Goal: Check status: Check status

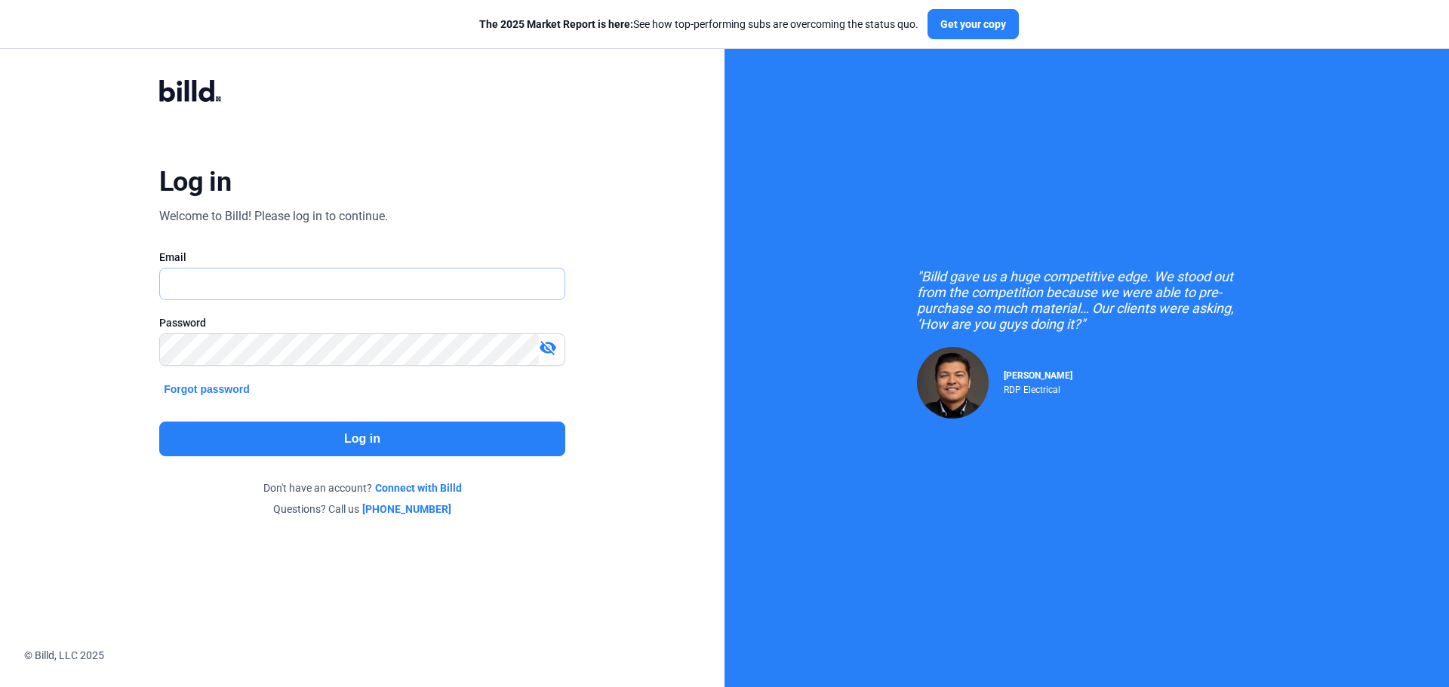
type input "[PERSON_NAME][EMAIL_ADDRESS][DOMAIN_NAME]"
click at [383, 426] on button "Log in" at bounding box center [362, 439] width 406 height 35
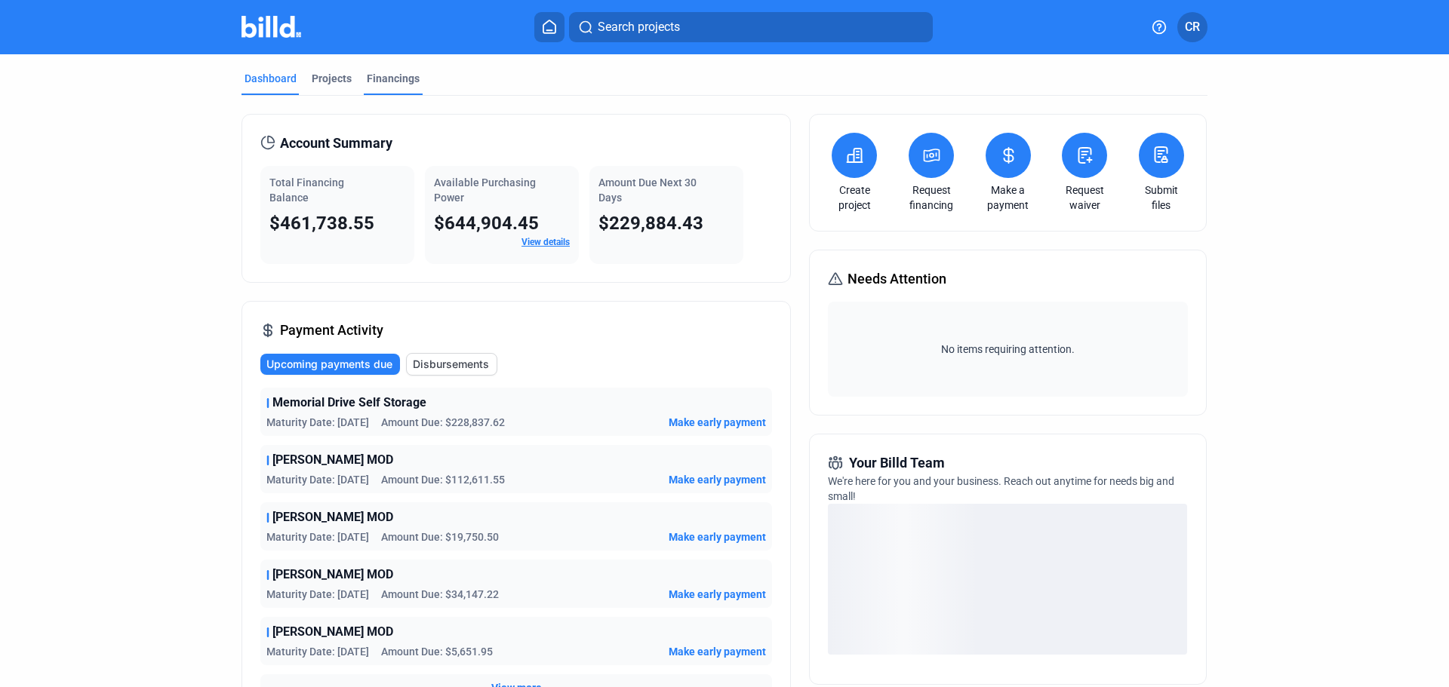
click at [384, 80] on div "Financings" at bounding box center [393, 78] width 53 height 15
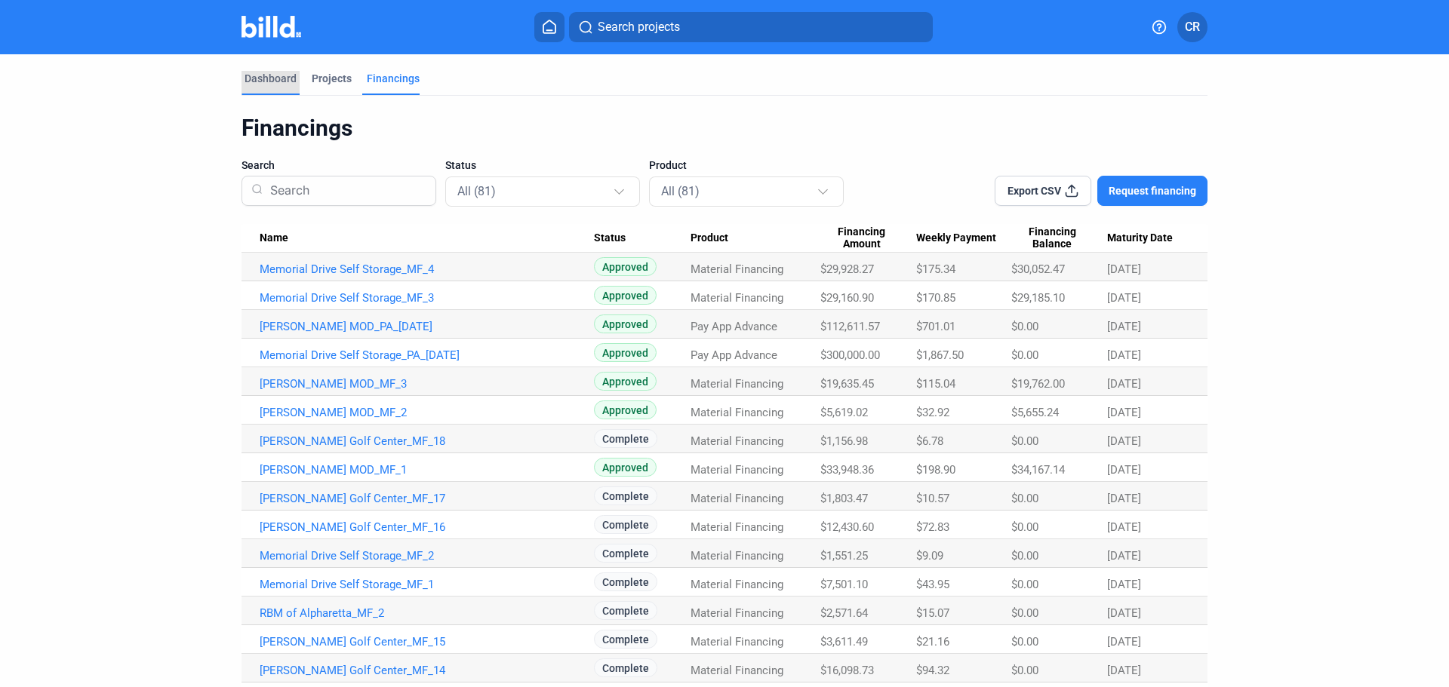
click at [274, 91] on div "Dashboard" at bounding box center [270, 83] width 58 height 24
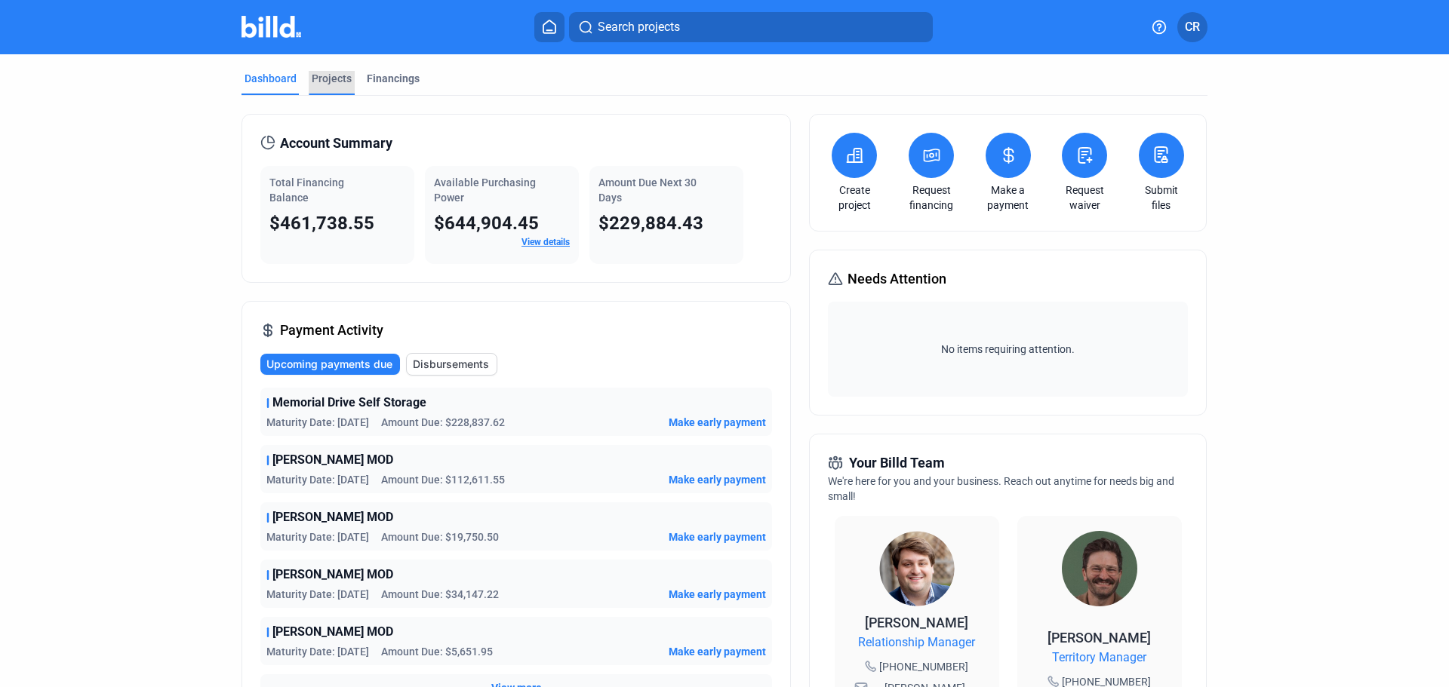
click at [322, 72] on div "Projects" at bounding box center [332, 78] width 40 height 15
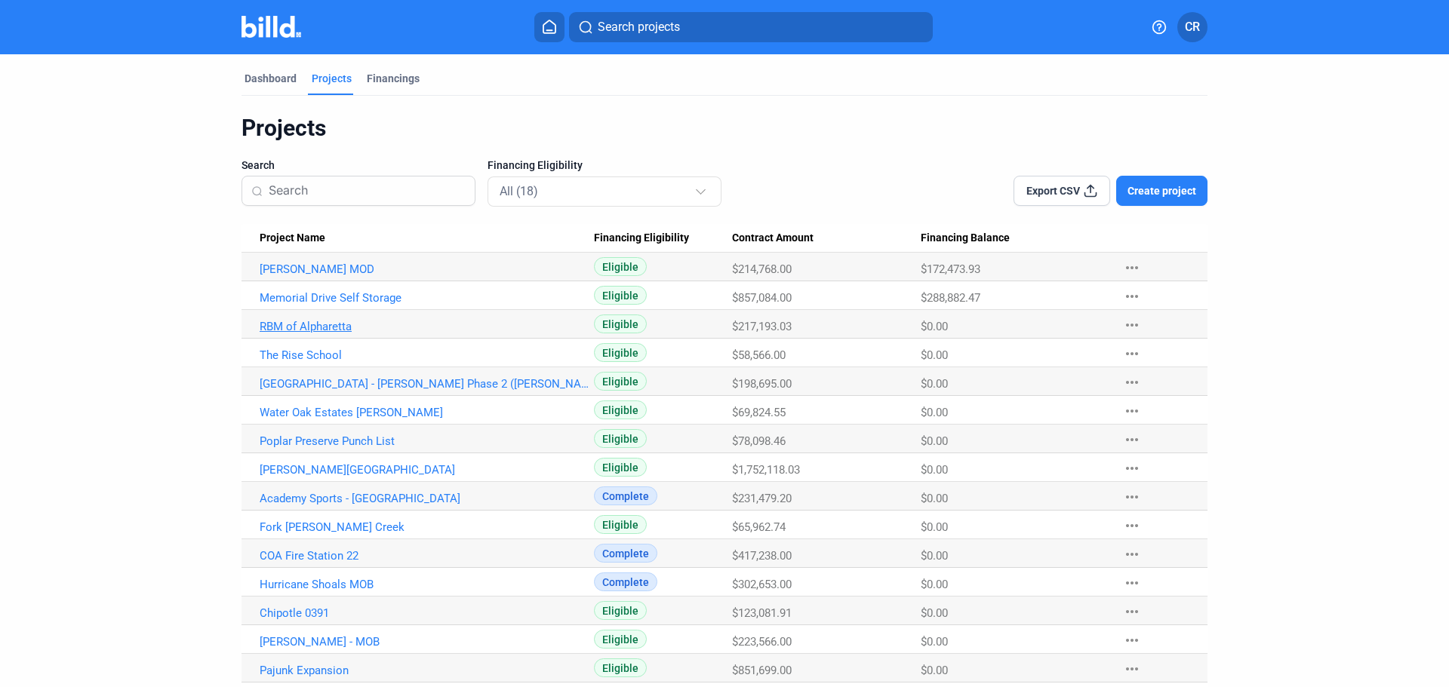
click at [330, 328] on link "RBM of Alpharetta" at bounding box center [427, 327] width 334 height 14
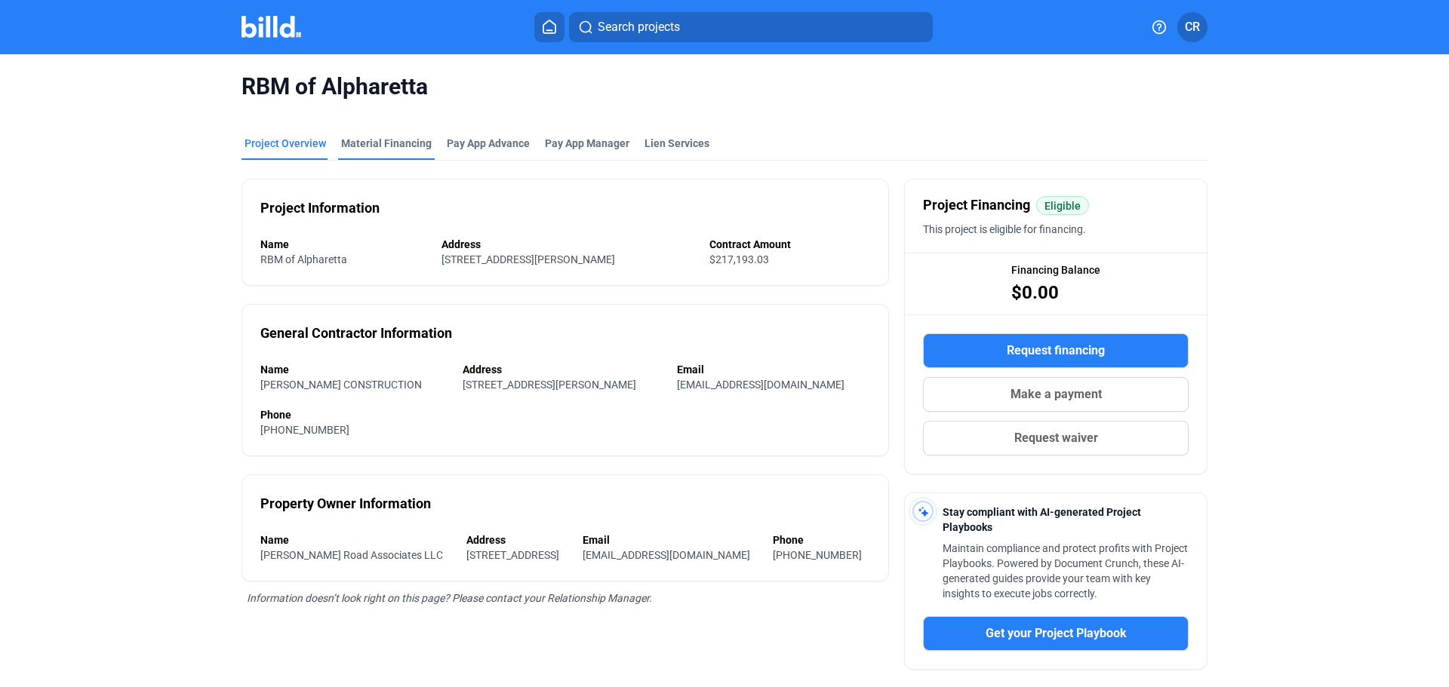
click at [410, 151] on div "Material Financing" at bounding box center [386, 148] width 97 height 24
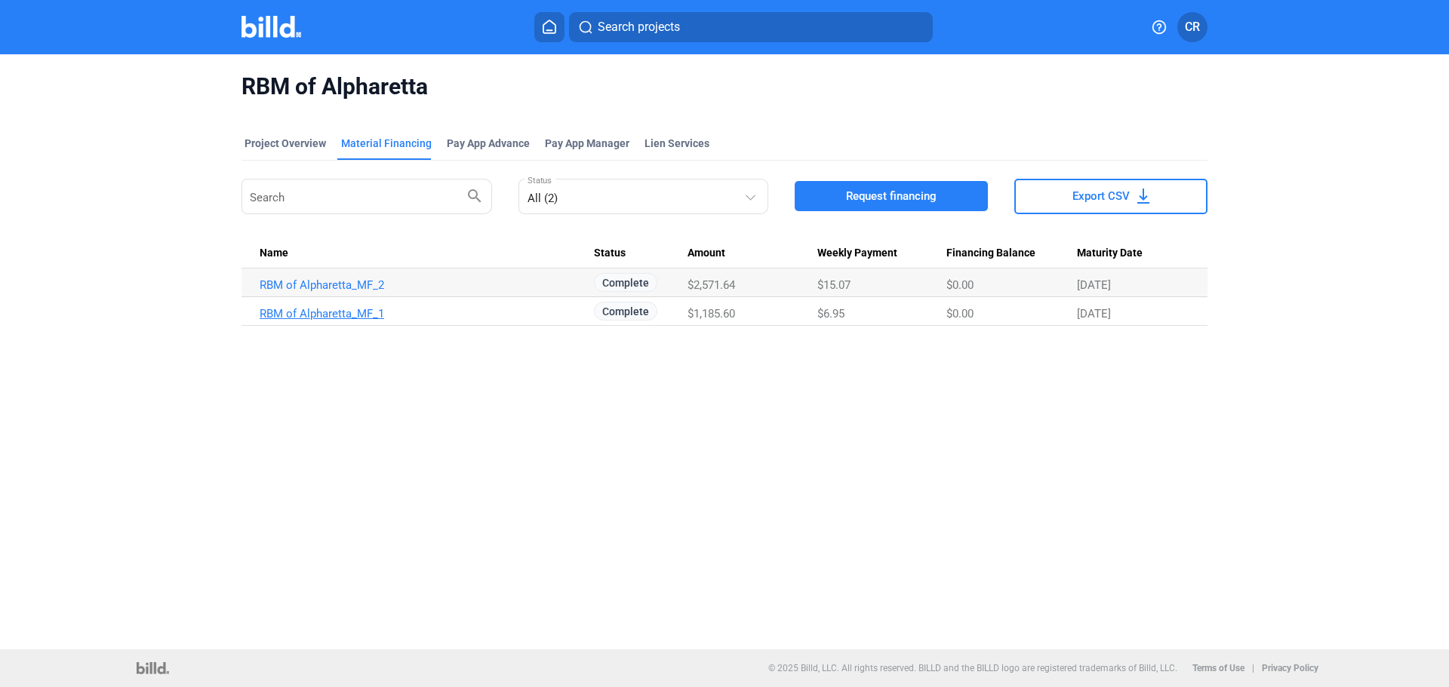
click at [354, 312] on link "RBM of Alpharetta_MF_1" at bounding box center [427, 314] width 334 height 14
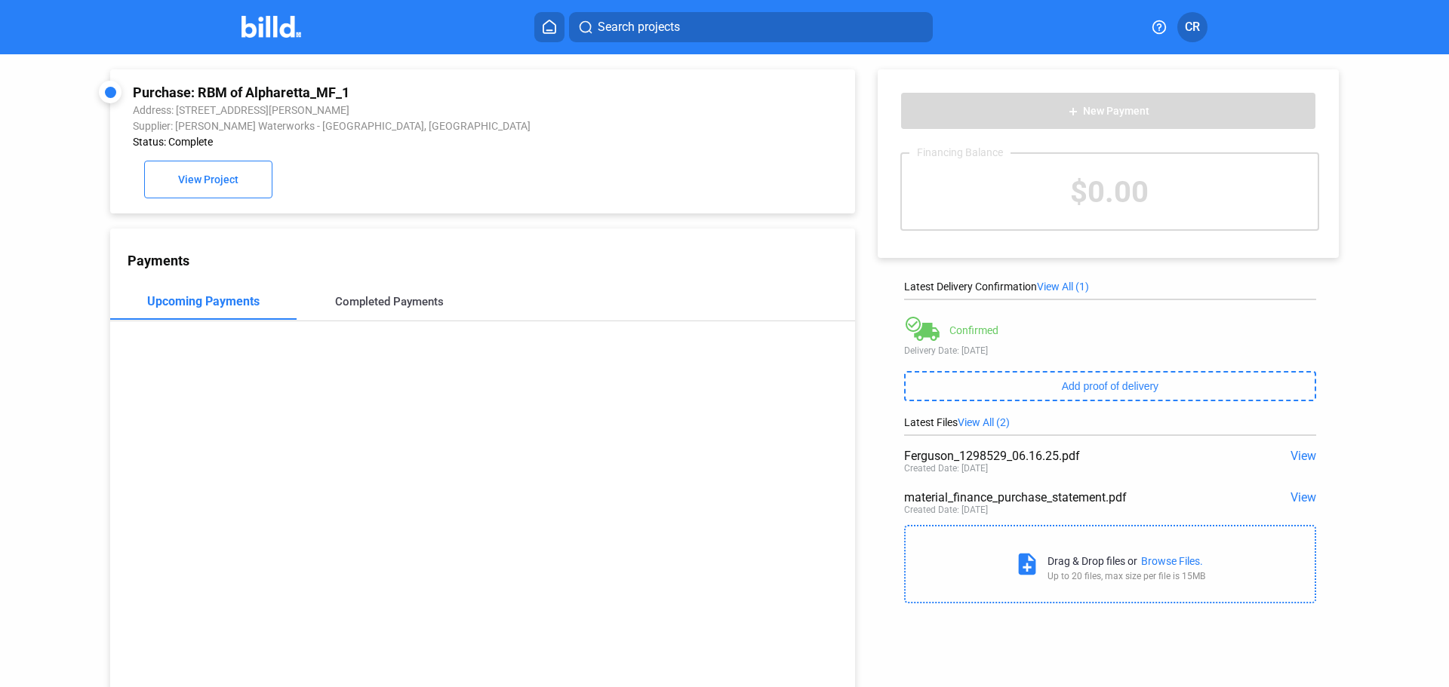
click at [367, 299] on div "Completed Payments" at bounding box center [389, 302] width 109 height 14
